Goal: Task Accomplishment & Management: Manage account settings

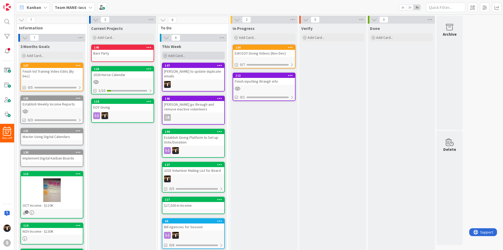
click at [178, 58] on div "Add Card..." at bounding box center [193, 56] width 63 height 8
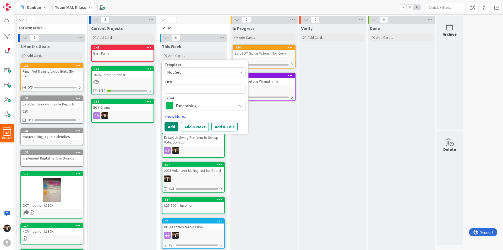
type textarea "x"
type textarea "S"
type textarea "x"
type textarea "Se"
type textarea "x"
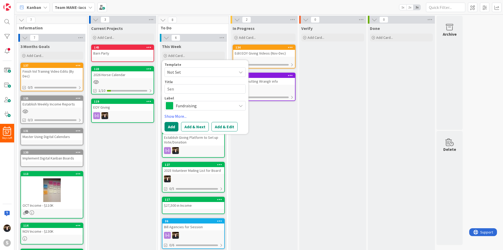
type textarea "Send"
type textarea "x"
type textarea "Send"
type textarea "x"
type textarea "Send"
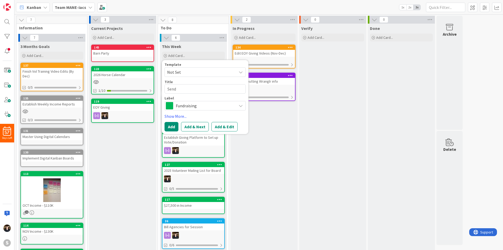
type textarea "x"
type textarea "Sen"
type textarea "x"
type textarea "Se"
type textarea "x"
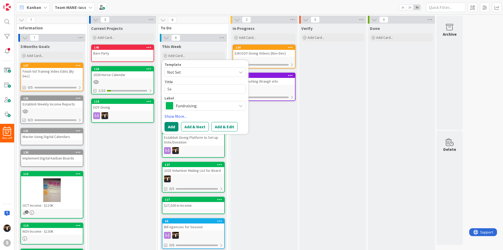
type textarea "S"
click at [309, 123] on div "Verify Add Card..." at bounding box center [332, 191] width 67 height 335
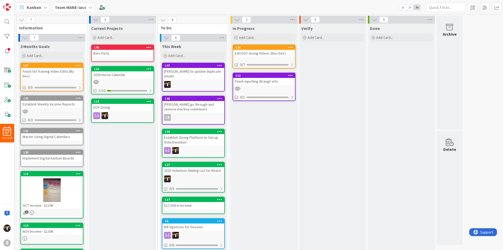
click at [80, 5] on b "Team MANE-iacs" at bounding box center [70, 7] width 31 height 5
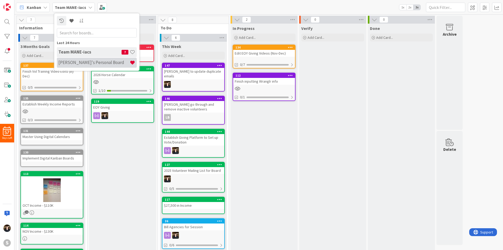
click at [76, 64] on h4 "[PERSON_NAME]'s Personal Board" at bounding box center [93, 62] width 71 height 5
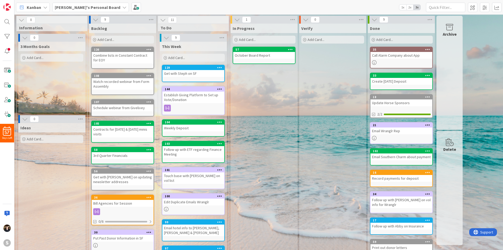
click at [192, 57] on div "Add Card..." at bounding box center [193, 58] width 63 height 8
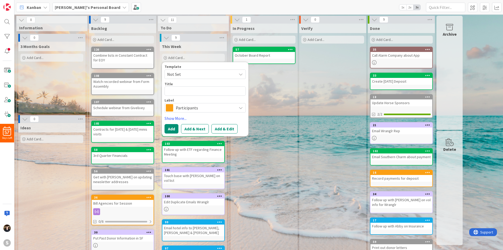
type textarea "x"
type textarea "S"
type textarea "x"
type textarea "Se"
type textarea "x"
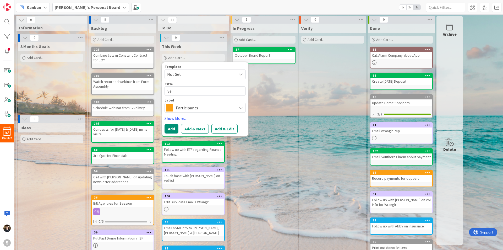
type textarea "Sen"
type textarea "x"
type textarea "Send"
type textarea "x"
type textarea "Send"
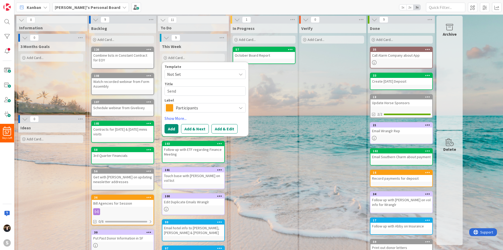
type textarea "x"
type textarea "Send i"
type textarea "x"
type textarea "Send in"
type textarea "x"
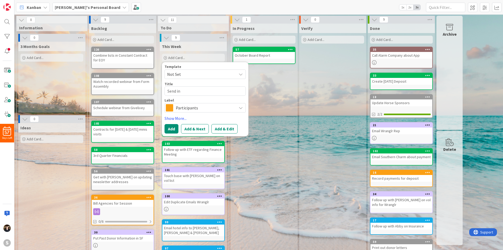
type textarea "Send inv"
type textarea "x"
type textarea "Send invo"
type textarea "x"
type textarea "Send invoi"
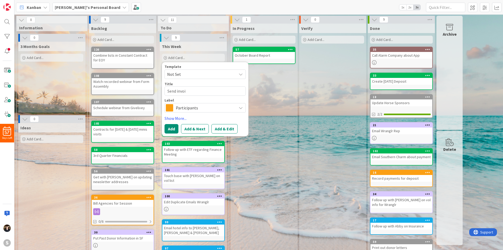
type textarea "x"
type textarea "Send invoic"
type textarea "x"
type textarea "Send invoice"
type textarea "x"
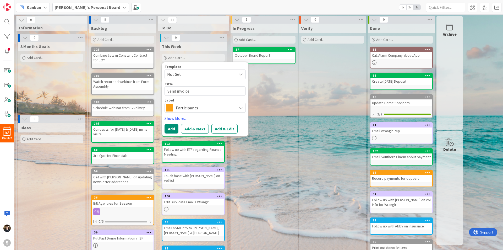
type textarea "Send invoice"
type textarea "x"
type textarea "Send invoice t"
type textarea "x"
type textarea "Send invoice to"
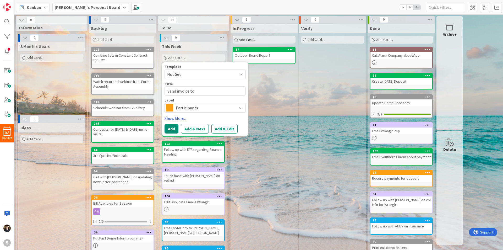
type textarea "x"
type textarea "Send invoice to"
type textarea "x"
type textarea "Send invoice to S"
type textarea "x"
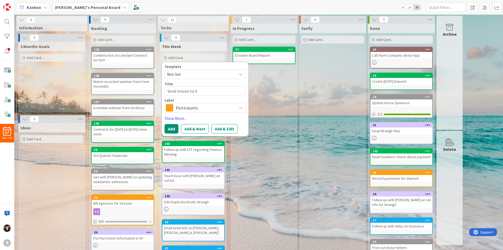
type textarea "Send invoice to SE"
type textarea "x"
type textarea "Send invoice to SE"
type textarea "x"
type textarea "Send invoice to SE B"
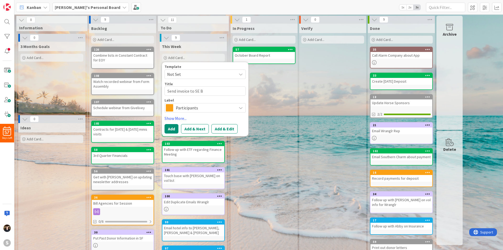
type textarea "x"
type textarea "Send invoice to SE Ba"
type textarea "x"
type textarea "Send invoice to SE Ban"
type textarea "x"
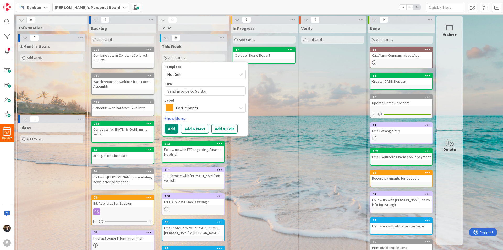
type textarea "Send invoice to SE Bank"
type textarea "x"
type textarea "Send invoice to SE Bank"
type textarea "x"
type textarea "Send invoice to SE Bank fo"
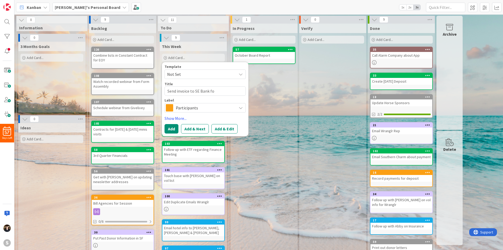
type textarea "x"
type textarea "Send invoice to SE Bank for"
type textarea "x"
type textarea "Send invoice to SE Bank for"
type textarea "x"
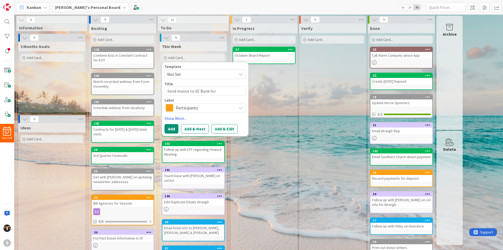
type textarea "Send invoice to SE Bank for $"
type textarea "x"
type textarea "Send invoice to SE Bank for $7"
type textarea "x"
type textarea "Send invoice to SE Bank for $73"
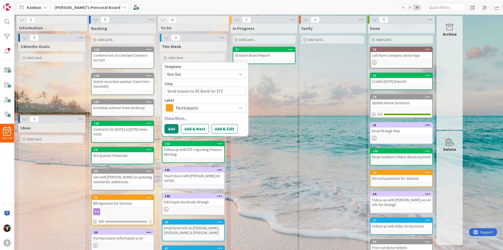
type textarea "x"
type textarea "Send invoice to SE Bank for $737"
type textarea "x"
type textarea "Send invoice to SE Bank for $737."
type textarea "x"
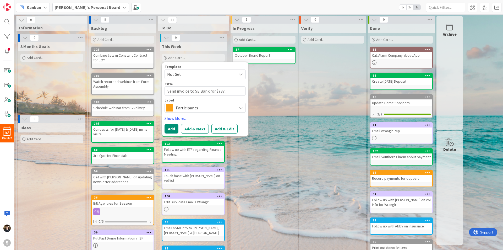
type textarea "Send invoice to SE Bank for $737.2"
type textarea "x"
type textarea "Send invoice to SE Bank for $737.20"
type textarea "x"
type textarea "Send invoice to SE Bank for $737.20"
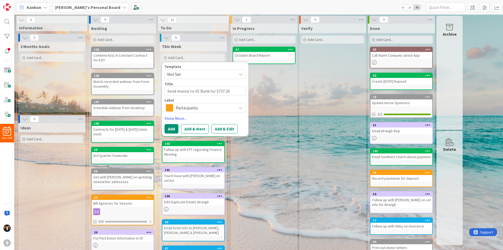
type textarea "x"
type textarea "Send invoice to SE Bank for $737.20 f"
type textarea "x"
type textarea "Send invoice to SE Bank for $737.20 fo"
type textarea "x"
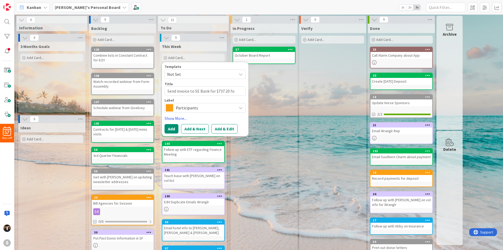
type textarea "Send invoice to SE Bank for $737.20 for"
type textarea "x"
type textarea "Send invoice to SE Bank for $737.20 for"
type textarea "x"
type textarea "Send invoice to SE Bank for $737.20 for V"
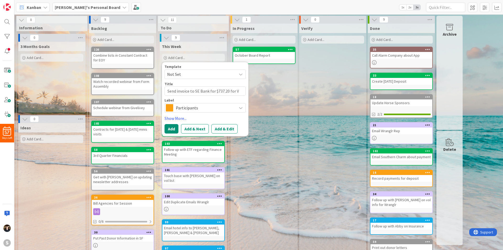
type textarea "x"
type textarea "Send invoice to SE Bank for $737.20 for Vo"
type textarea "x"
type textarea "Send invoice to SE Bank for $737.20 for Vol"
type textarea "x"
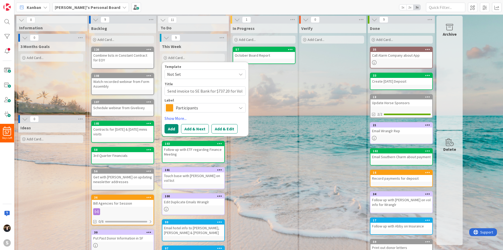
type textarea "Send invoice to SE Bank for $737.20 for Vol"
type textarea "x"
type textarea "Send invoice to SE Bank for $737.20 for Vol S"
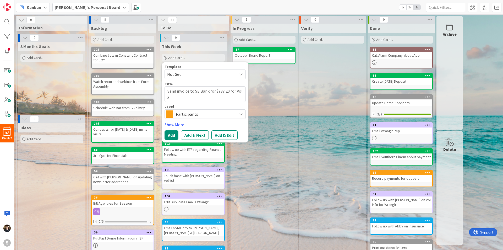
type textarea "x"
type textarea "Send invoice to SE Bank for $737.20 for Vol Sh"
type textarea "x"
type textarea "Send invoice to SE Bank for $737.20 for Vol Shi"
type textarea "x"
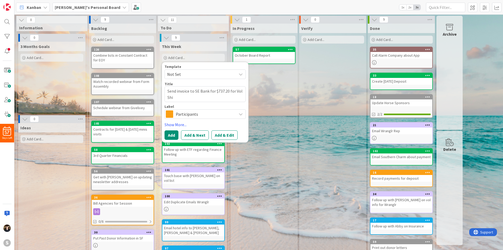
type textarea "Send invoice to SE Bank for $737.20 for Vol Shir"
type textarea "x"
type textarea "Send invoice to SE Bank for $737.20 for Vol Shirt"
type textarea "x"
type textarea "Send invoice to SE Bank for $737.20 for Vol Shirts"
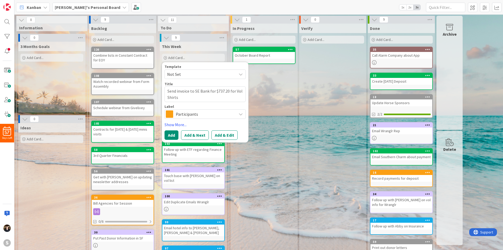
click at [213, 117] on span "Participants" at bounding box center [205, 113] width 58 height 7
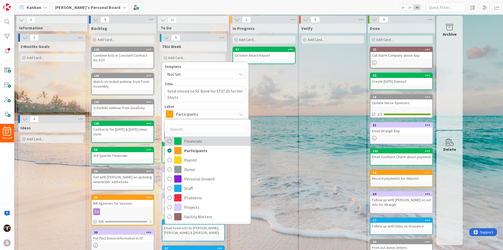
click at [169, 142] on icon at bounding box center [170, 141] width 4 height 8
type textarea "x"
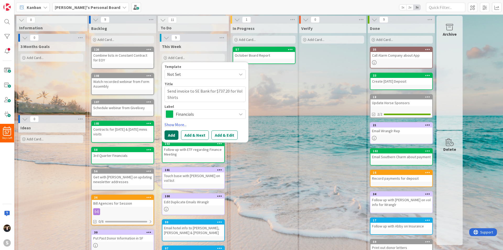
click at [174, 136] on button "Add" at bounding box center [172, 134] width 14 height 9
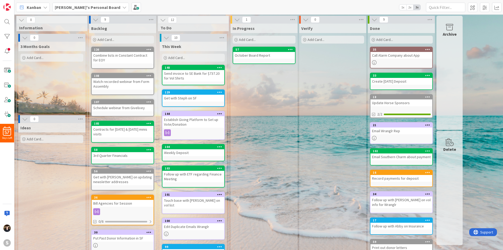
click at [181, 57] on span "Add Card..." at bounding box center [176, 57] width 17 height 5
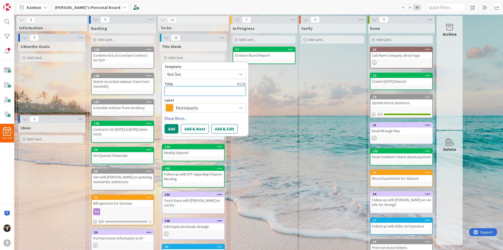
click at [195, 92] on textarea at bounding box center [205, 90] width 81 height 9
type textarea "x"
type textarea "S"
type textarea "x"
type textarea "Se"
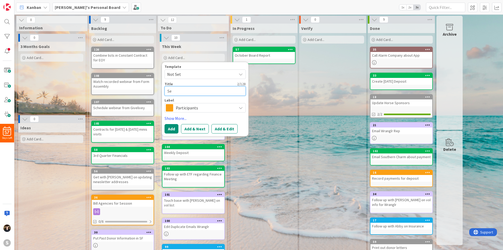
type textarea "x"
type textarea "Send"
type textarea "x"
type textarea "Send"
type textarea "x"
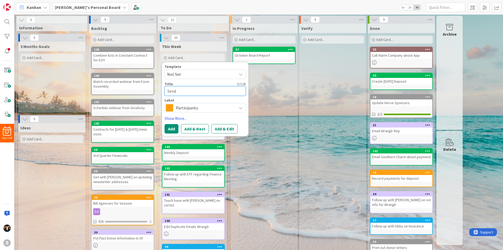
type textarea "Send $"
type textarea "x"
type textarea "Send $6"
type textarea "x"
type textarea "Send $60"
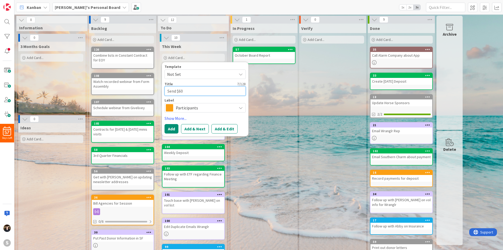
type textarea "x"
type textarea "Send $600"
type textarea "x"
type textarea "Send $600"
type textarea "x"
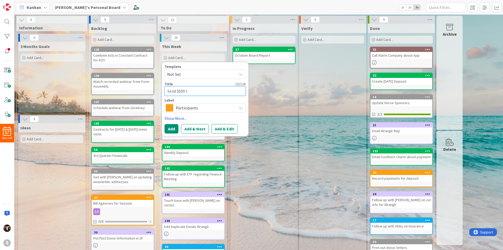
type textarea "Send $600 to"
type textarea "x"
type textarea "Send $600 to"
type textarea "x"
type textarea "Send $600 to J"
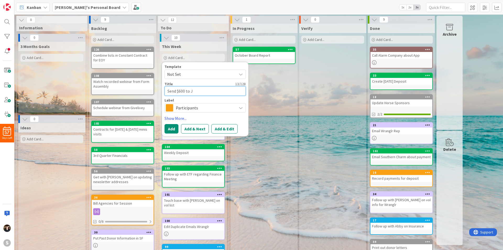
type textarea "x"
type textarea "Send $600 to Je"
type textarea "x"
type textarea "Send $600 to [PERSON_NAME]"
type textarea "x"
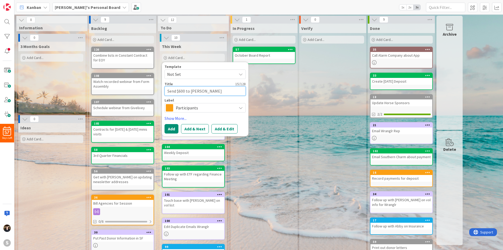
type textarea "Send $600 to [PERSON_NAME]"
type textarea "x"
type textarea "Send $600 to [PERSON_NAME]"
type textarea "x"
type textarea "Send $600 to [PERSON_NAME]"
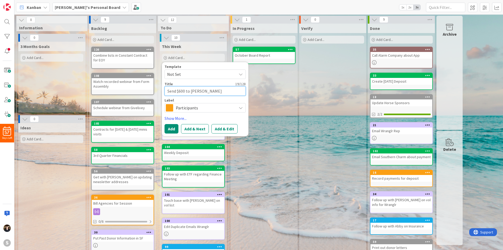
type textarea "x"
type textarea "Send $600 to [PERSON_NAME]"
type textarea "x"
type textarea "Send $600 to [PERSON_NAME]"
type textarea "x"
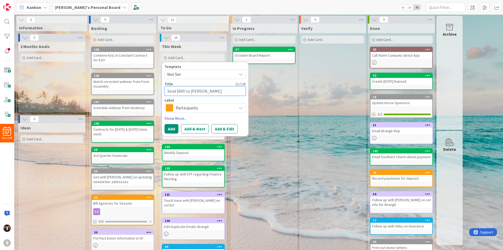
type textarea "Send $600 to [PERSON_NAME]"
type textarea "x"
type textarea "Send $600 to [PERSON_NAME]"
type textarea "x"
type textarea "Send $600 to [PERSON_NAME]"
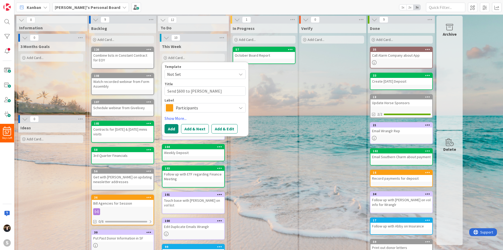
click at [204, 107] on span "Participants" at bounding box center [205, 107] width 58 height 7
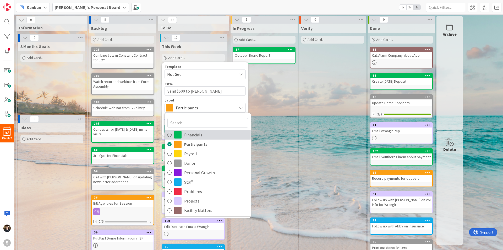
click at [169, 133] on icon at bounding box center [170, 135] width 4 height 8
type textarea "x"
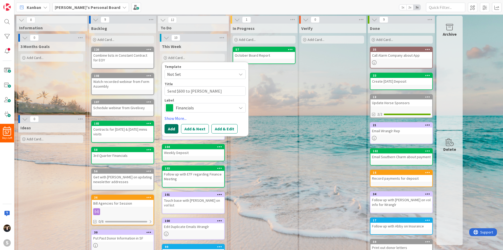
click at [172, 130] on button "Add" at bounding box center [172, 128] width 14 height 9
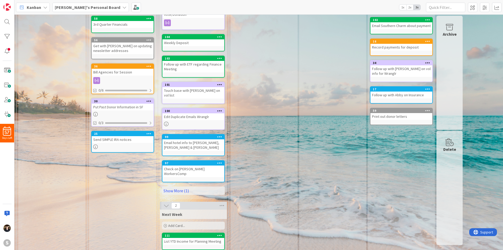
scroll to position [26, 0]
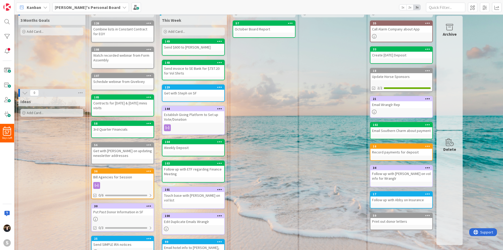
click at [205, 107] on div "144" at bounding box center [194, 108] width 62 height 5
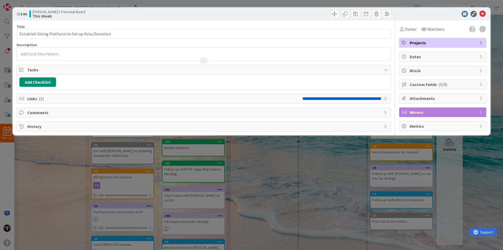
click at [257, 111] on div "Title 49 / 128 Establish Giving Platform to Set up Vote/Donation Description Ow…" at bounding box center [204, 75] width 375 height 111
click at [482, 12] on icon at bounding box center [483, 14] width 6 height 6
